Goal: Task Accomplishment & Management: Complete application form

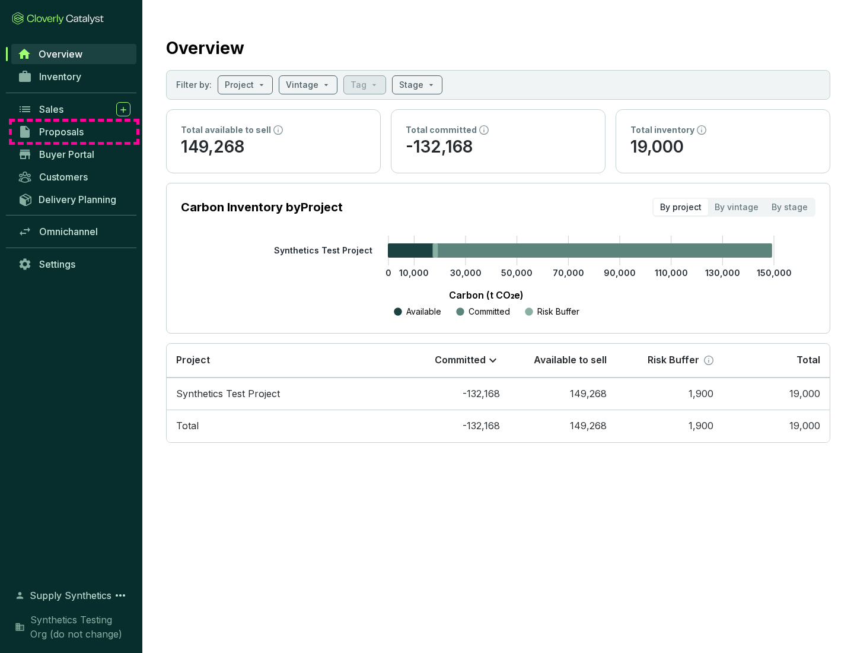
click at [74, 132] on span "Proposals" at bounding box center [61, 132] width 44 height 12
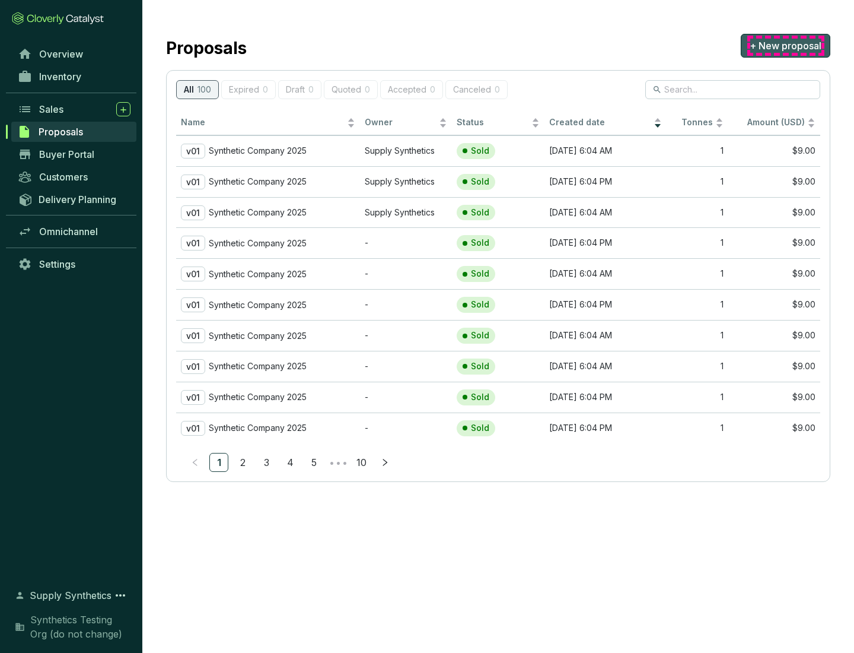
click at [785, 46] on span "+ New proposal" at bounding box center [786, 46] width 72 height 14
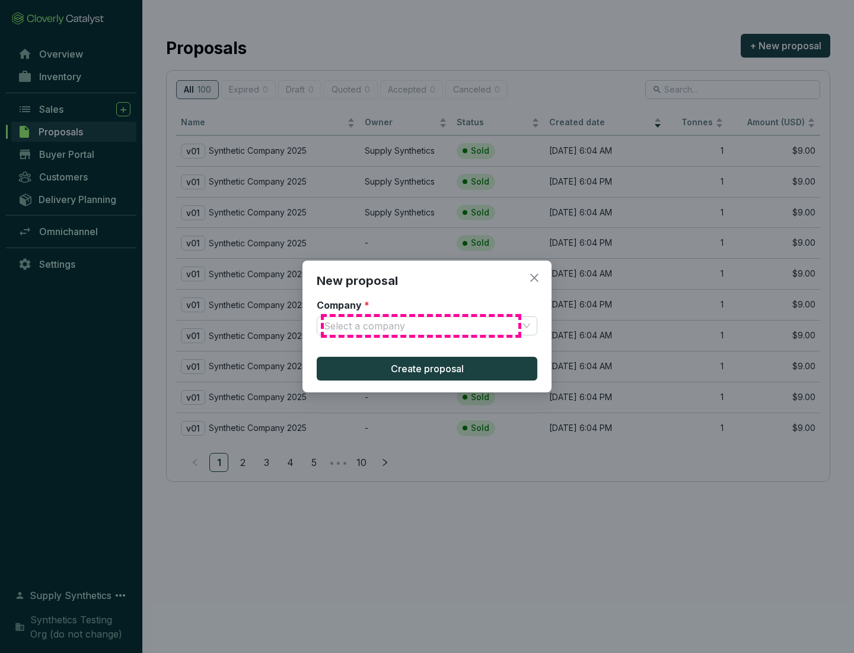
click at [421, 326] on input "Company *" at bounding box center [421, 326] width 195 height 18
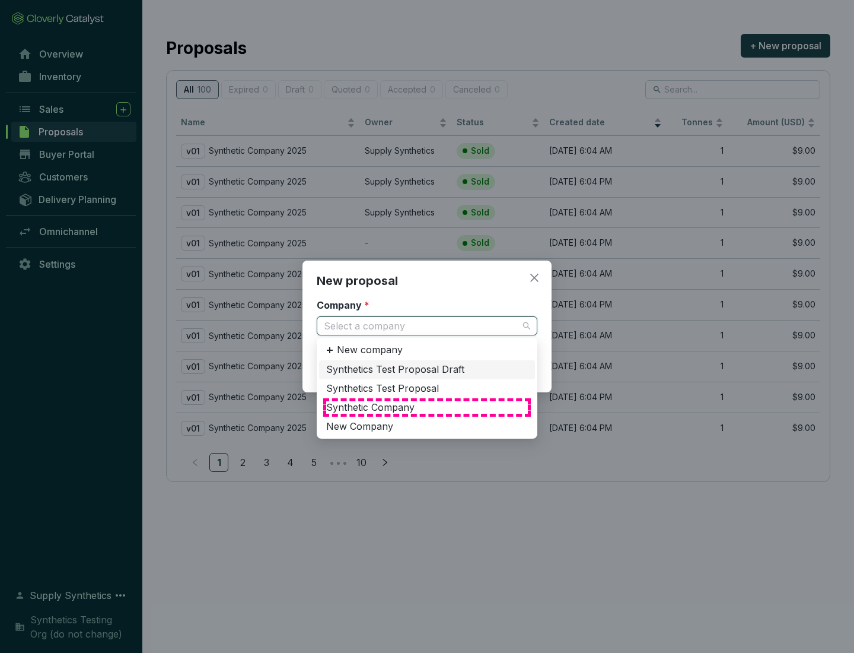
click at [427, 407] on div "Synthetic Company" at bounding box center [427, 407] width 202 height 13
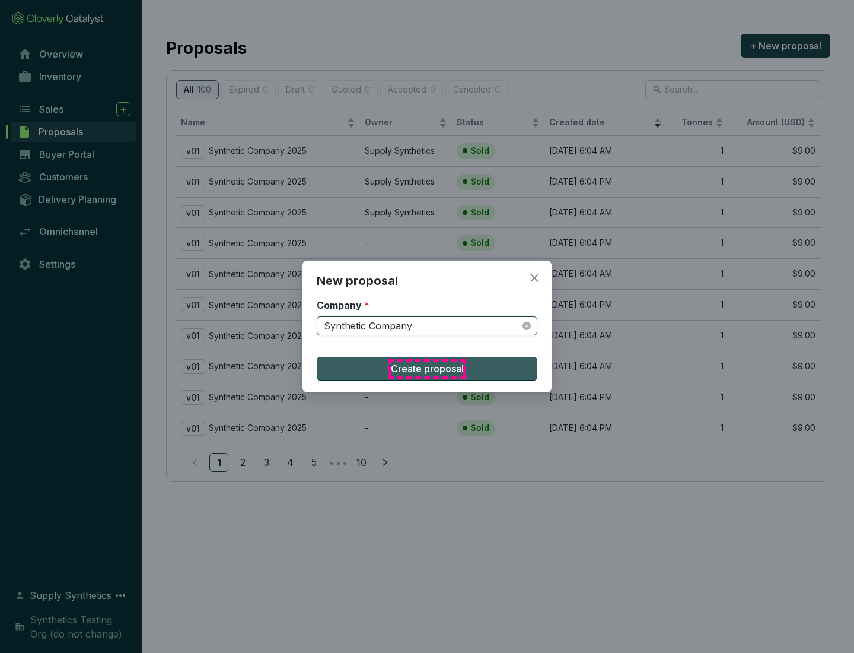
click at [427, 368] on span "Create proposal" at bounding box center [427, 368] width 73 height 14
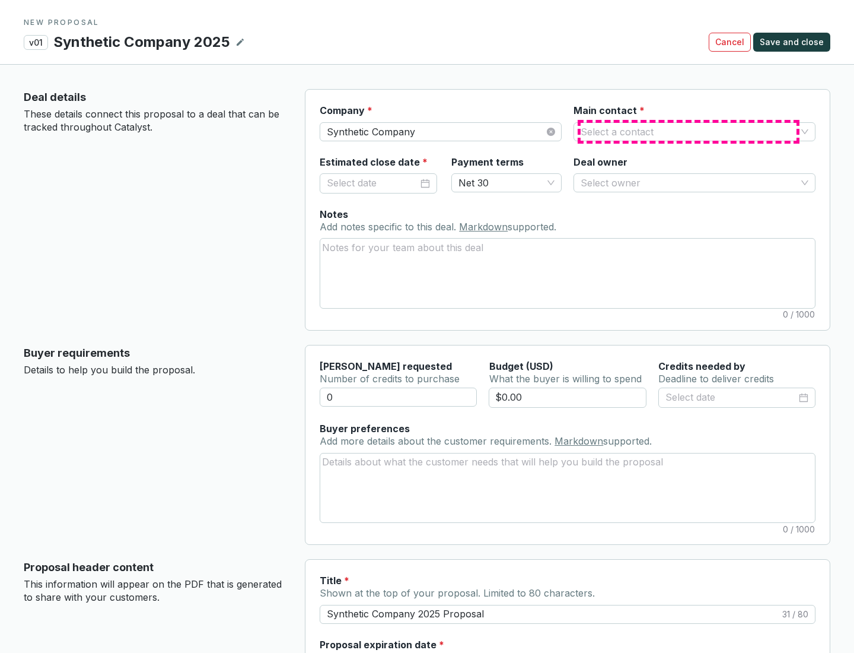
click at [689, 131] on input "Main contact *" at bounding box center [689, 132] width 216 height 18
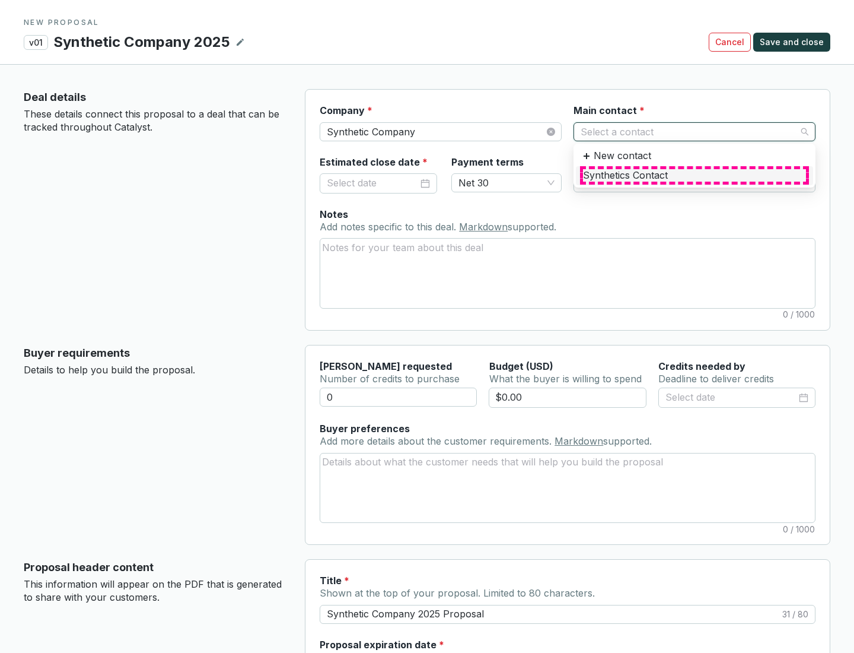
click at [694, 175] on div "Synthetics Contact" at bounding box center [694, 175] width 223 height 13
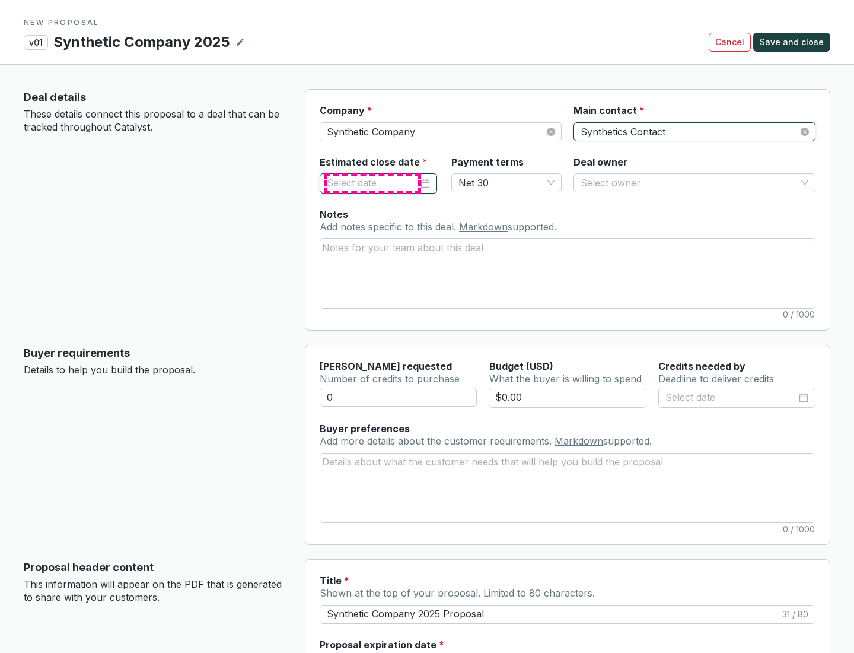
click at [373, 183] on input "Estimated close date *" at bounding box center [372, 183] width 91 height 15
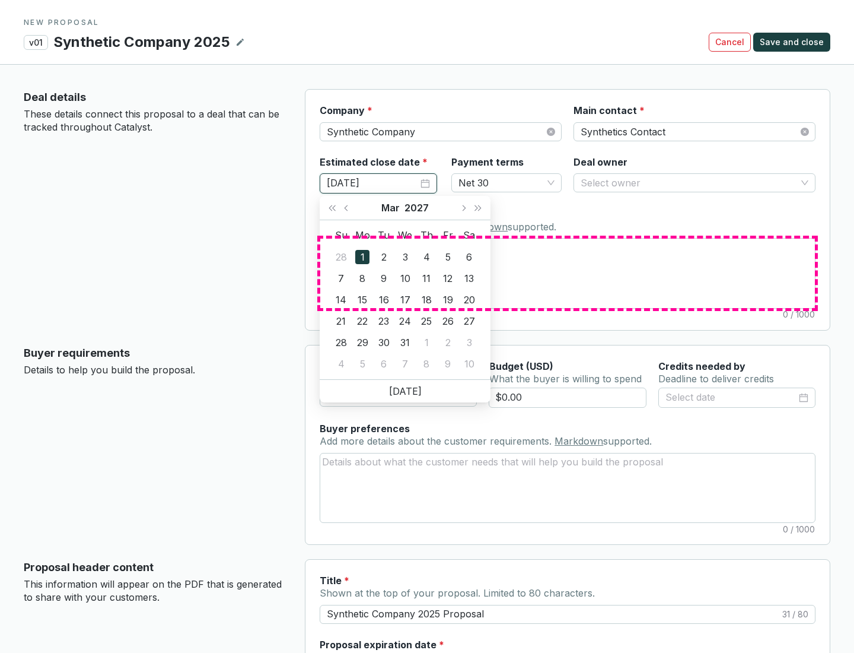
type input "[DATE]"
click at [568, 273] on textarea "Notes Add notes specific to this deal. Markdown supported." at bounding box center [567, 272] width 495 height 69
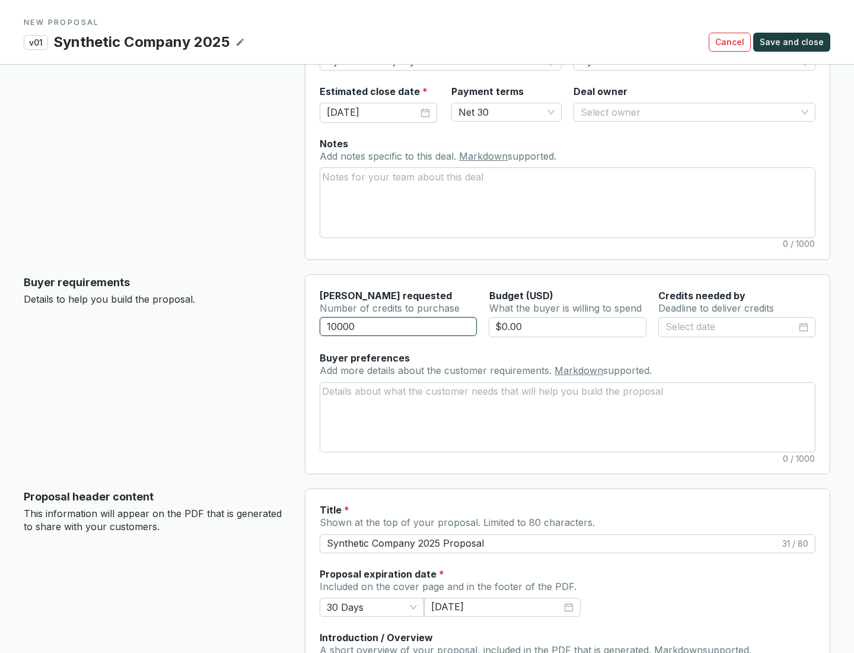
scroll to position [71, 0]
type input "10000"
type input "$0.00"
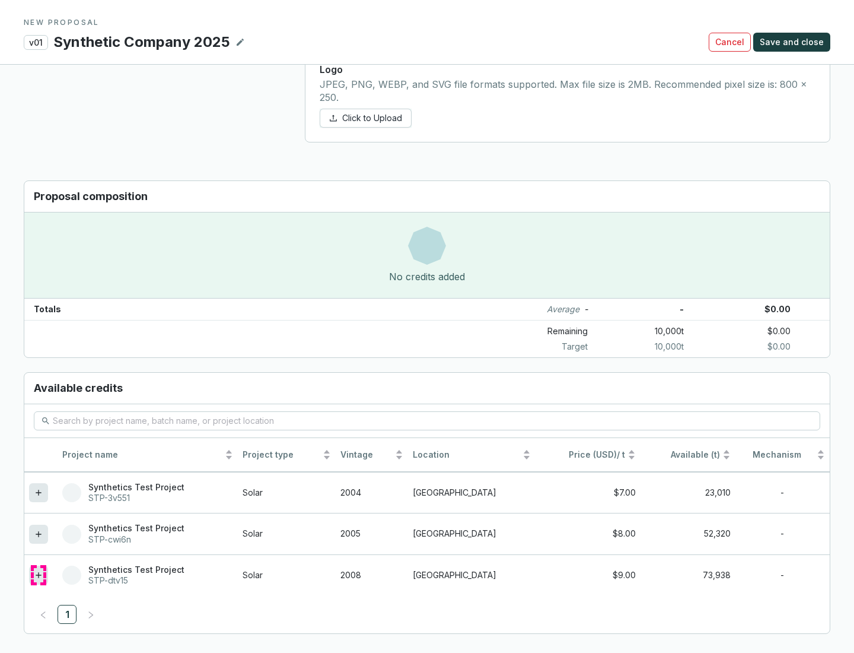
click at [39, 575] on icon at bounding box center [38, 574] width 5 height 5
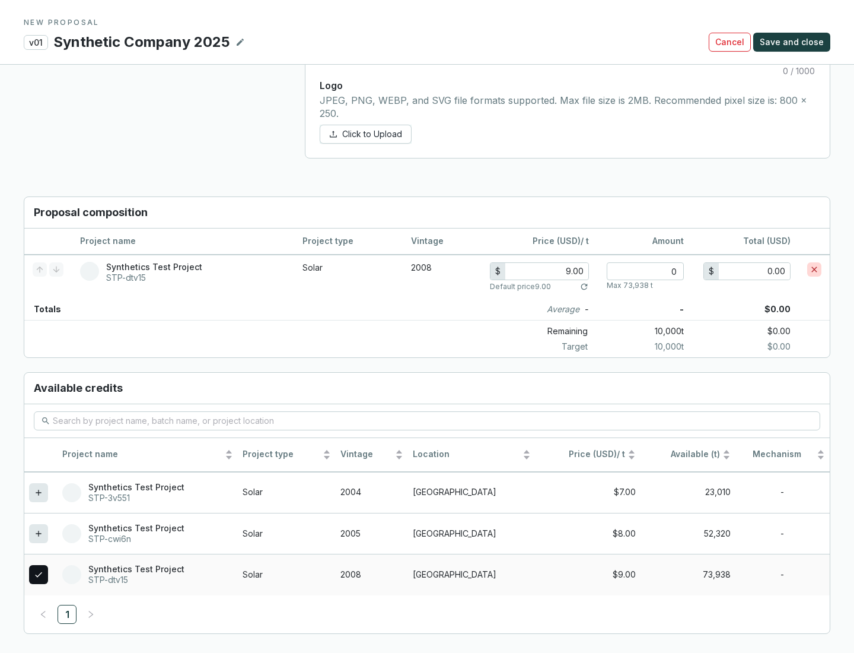
scroll to position [682, 0]
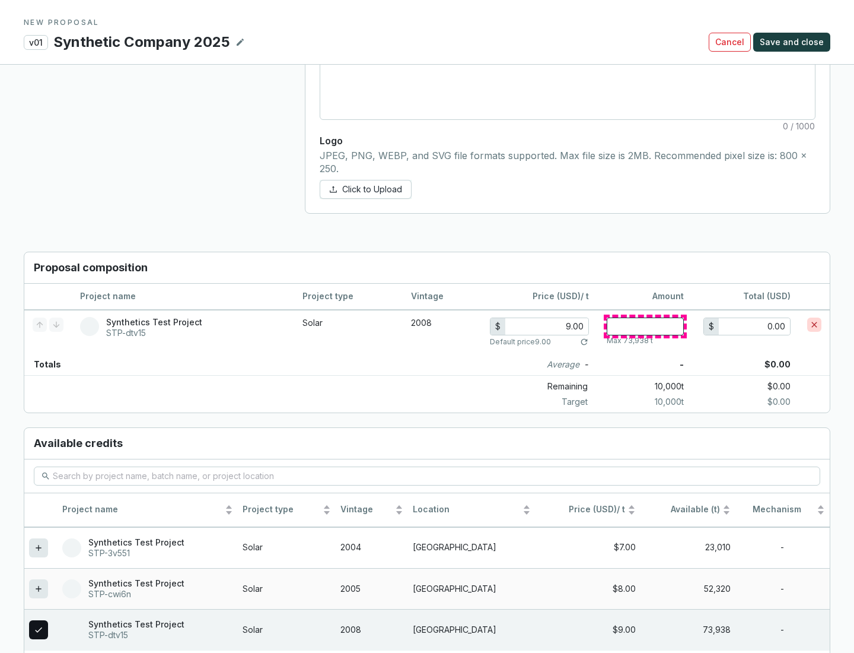
type input "1"
type input "9.00"
type input "1"
click at [794, 42] on span "Save and close" at bounding box center [792, 42] width 64 height 12
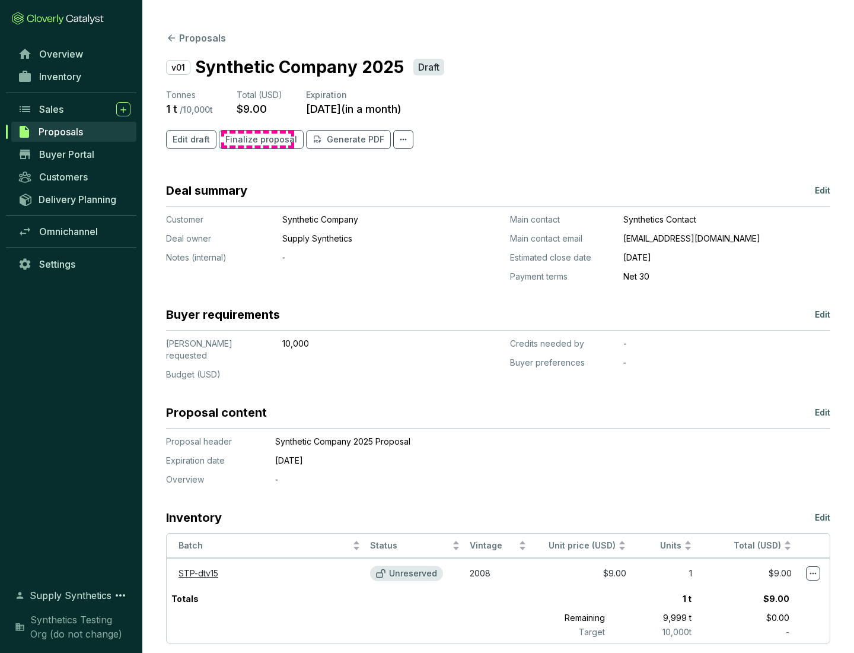
click at [257, 139] on span "Finalize proposal" at bounding box center [261, 139] width 72 height 12
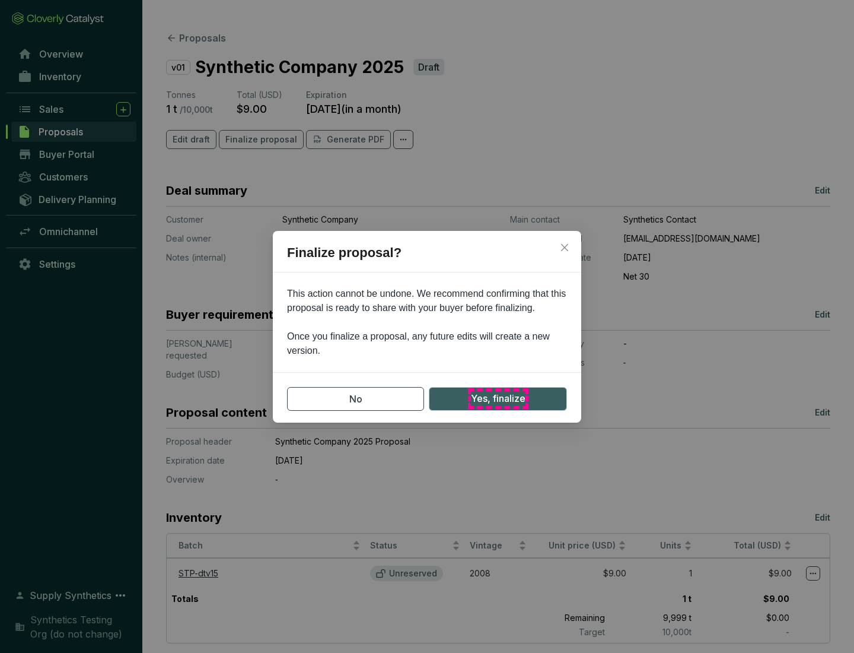
click at [498, 398] on span "Yes, finalize" at bounding box center [498, 398] width 55 height 15
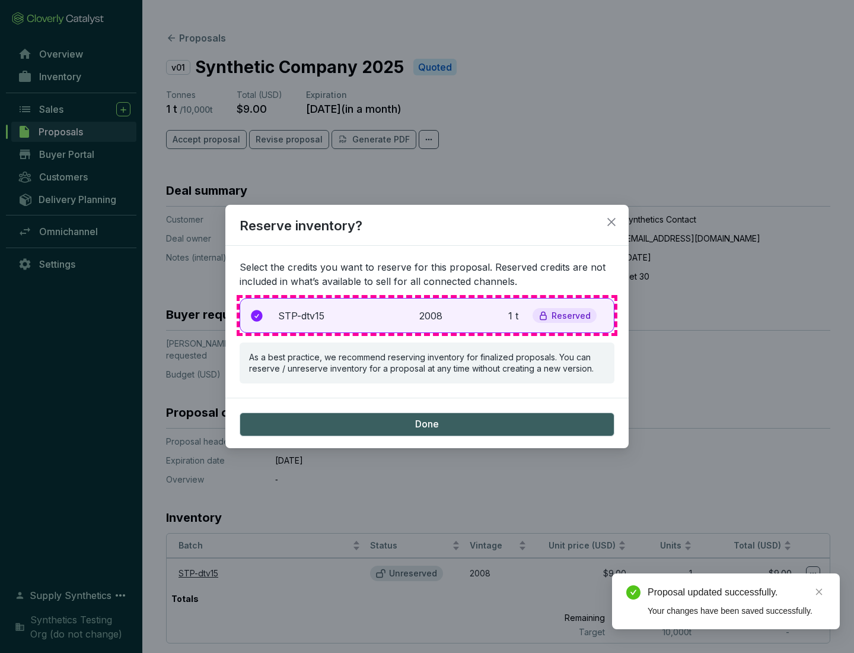
click at [427, 315] on p "2008" at bounding box center [432, 315] width 26 height 14
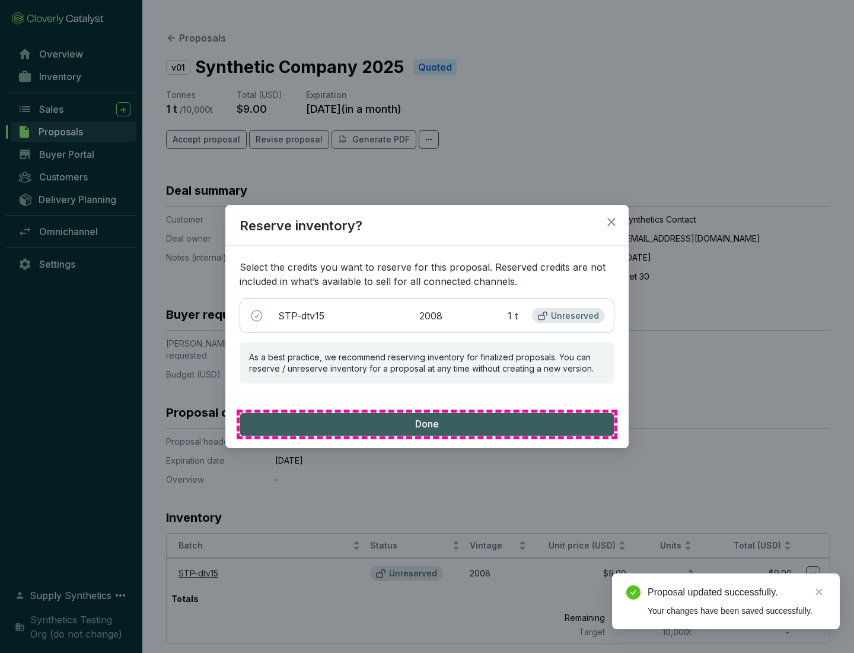
click at [427, 424] on span "Done" at bounding box center [427, 424] width 24 height 13
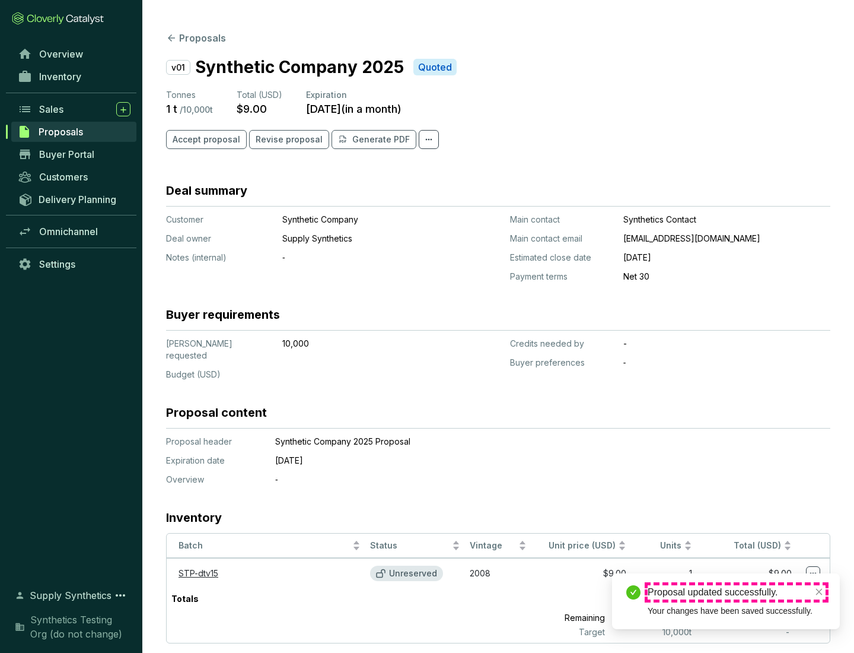
click at [737, 592] on div "Proposal updated successfully." at bounding box center [737, 592] width 178 height 14
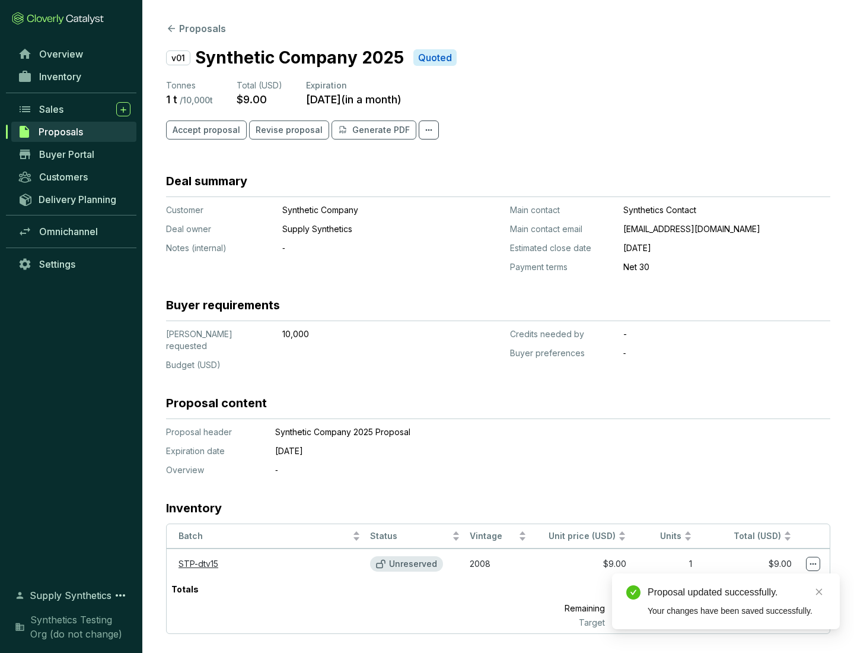
click at [813, 563] on icon at bounding box center [813, 564] width 7 height 2
click at [777, 578] on div "Proposal updated successfully. Your changes have been saved successfully." at bounding box center [726, 601] width 228 height 56
click at [737, 592] on div "Proposal updated successfully." at bounding box center [737, 592] width 178 height 14
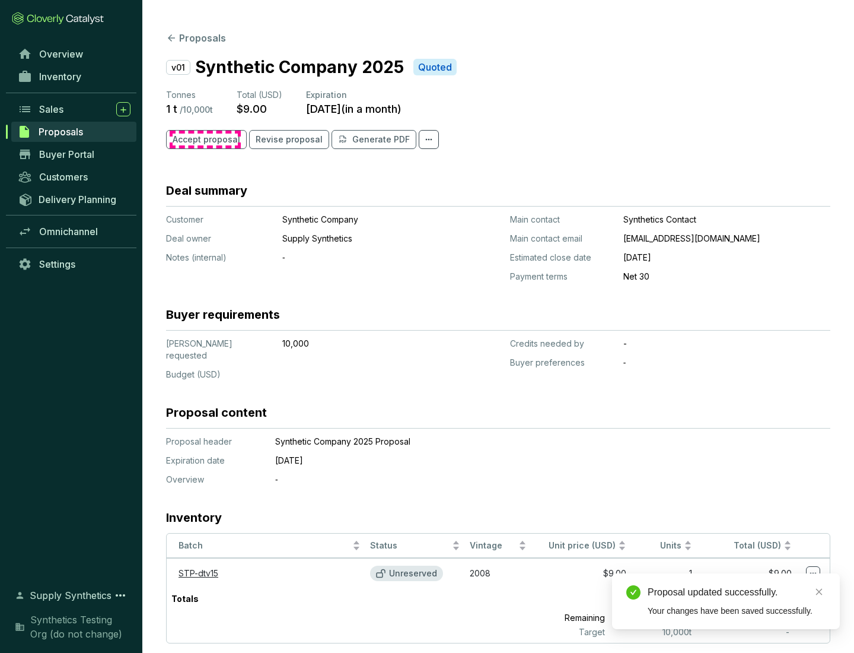
click at [205, 139] on span "Accept proposal" at bounding box center [207, 139] width 68 height 12
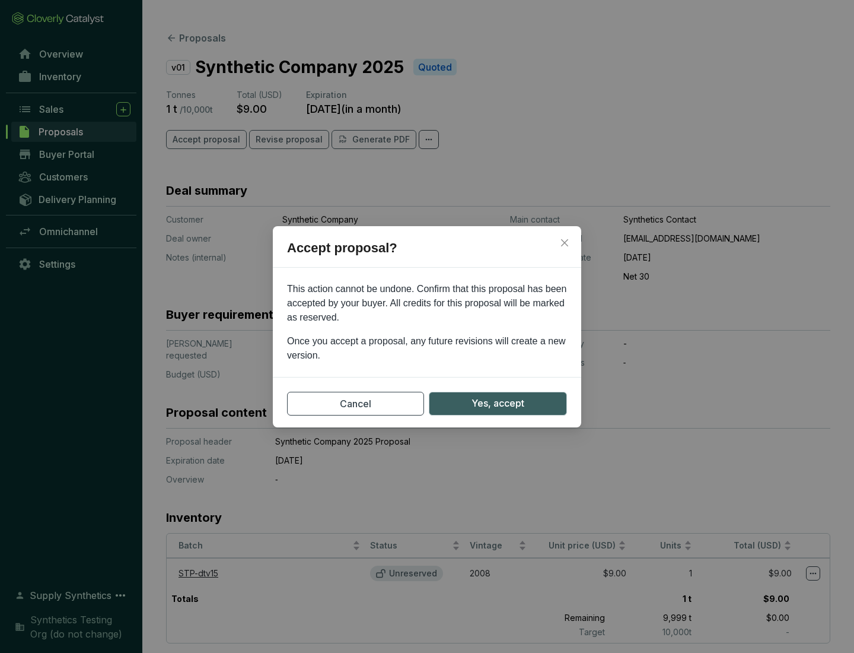
click at [498, 403] on span "Yes, accept" at bounding box center [498, 403] width 53 height 15
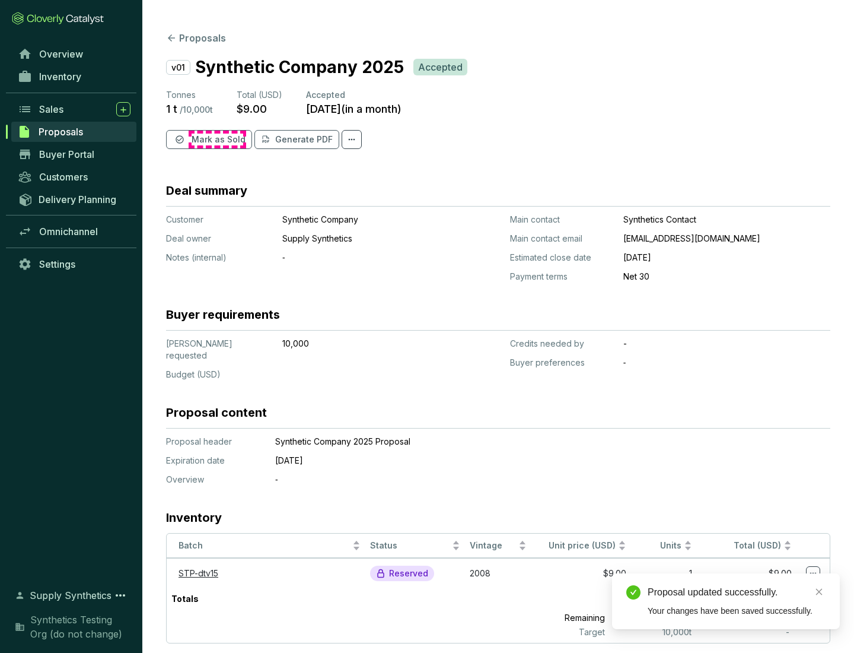
click at [217, 139] on span "Mark as Sold" at bounding box center [219, 139] width 54 height 12
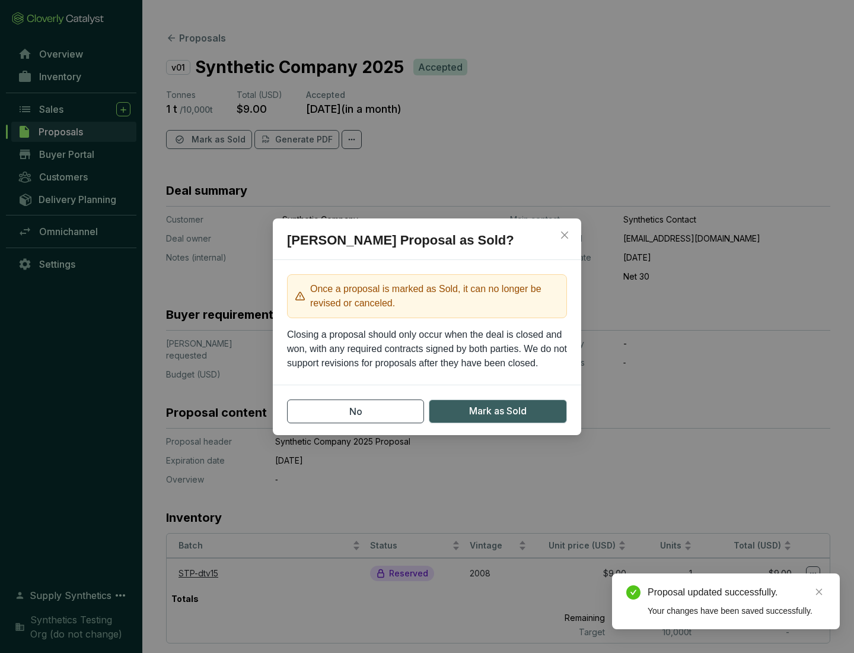
click at [498, 410] on span "Mark as Sold" at bounding box center [498, 410] width 58 height 15
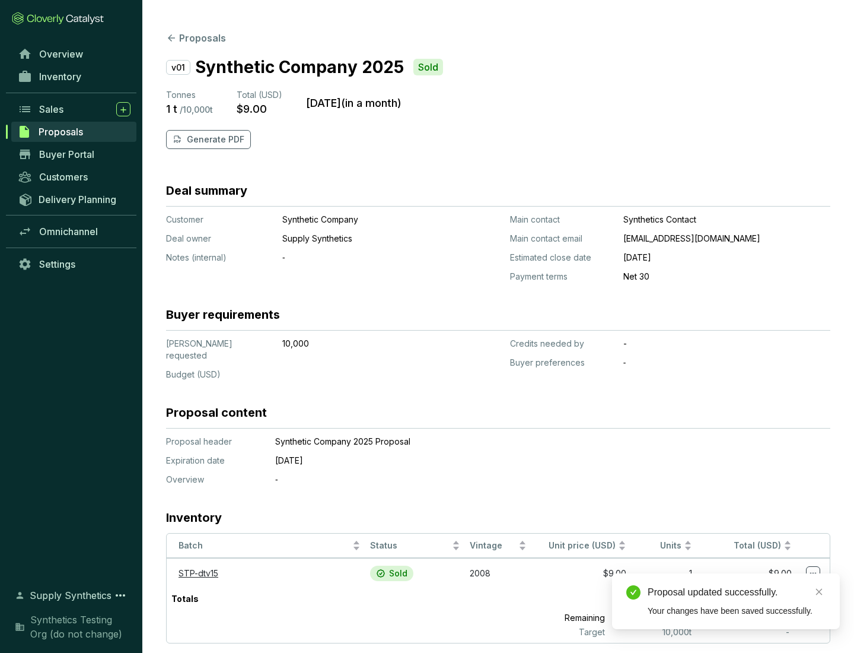
click at [214, 139] on p "Generate PDF" at bounding box center [216, 139] width 58 height 12
click at [737, 592] on div "Proposal updated successfully." at bounding box center [737, 592] width 178 height 14
